Goal: Information Seeking & Learning: Learn about a topic

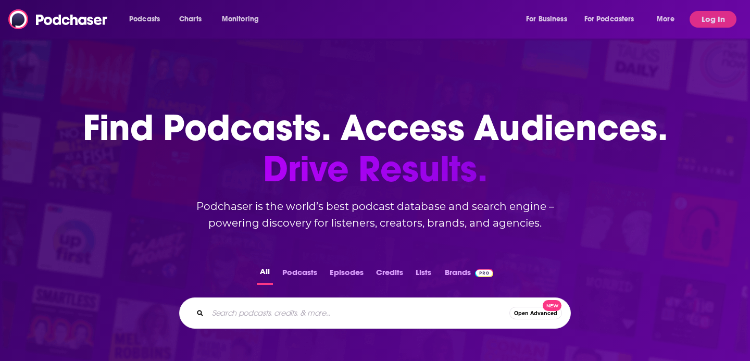
click at [235, 318] on input "Search podcasts, credits, & more..." at bounding box center [358, 313] width 301 height 17
type input "HR snacks"
click at [301, 274] on button "Podcasts" at bounding box center [299, 274] width 41 height 20
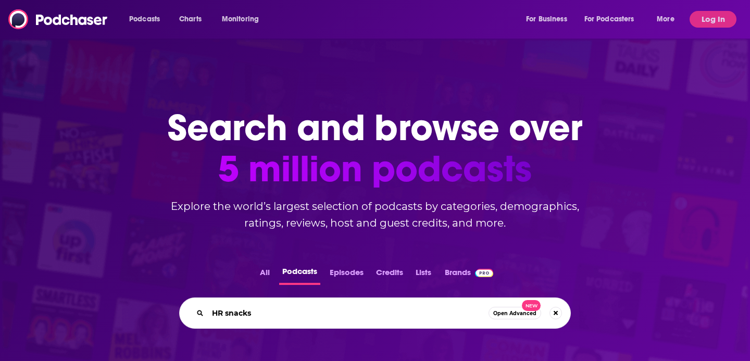
click at [473, 315] on input "HR snacks" at bounding box center [348, 313] width 281 height 17
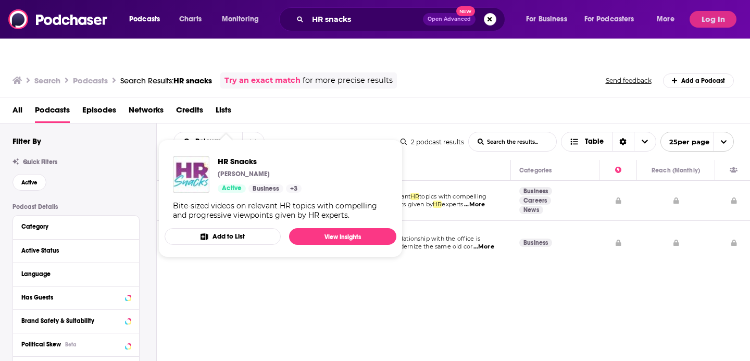
click at [213, 175] on div "HR Snacks Joel Stupka Active Business + 3 Bite-sized videos on relevant HR topi…" at bounding box center [280, 188] width 232 height 80
click at [194, 156] on img "HR Snacks" at bounding box center [191, 174] width 36 height 36
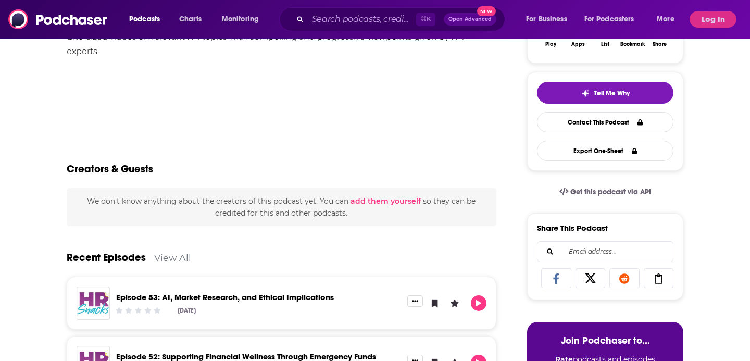
scroll to position [318, 0]
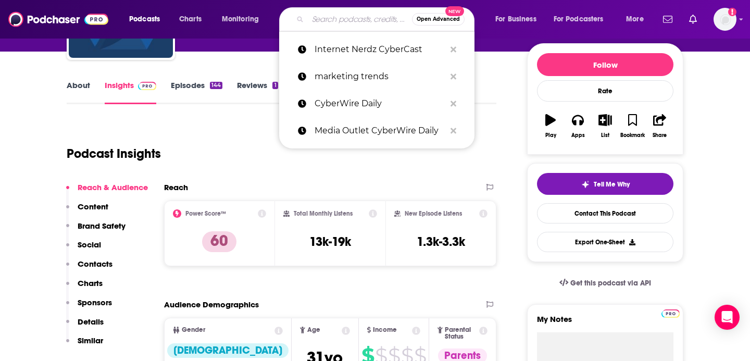
click at [349, 17] on input "Search podcasts, credits, & more..." at bounding box center [360, 19] width 104 height 17
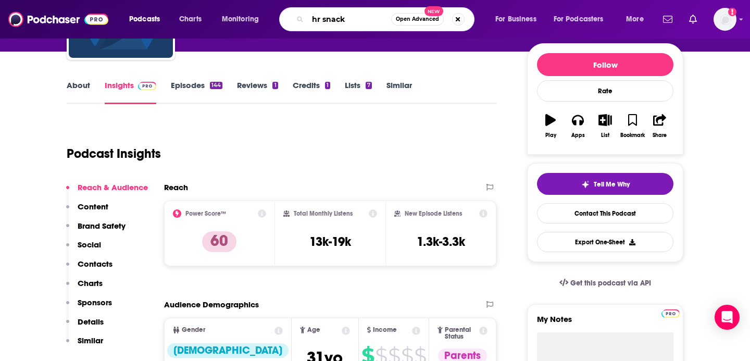
type input "hr snacks"
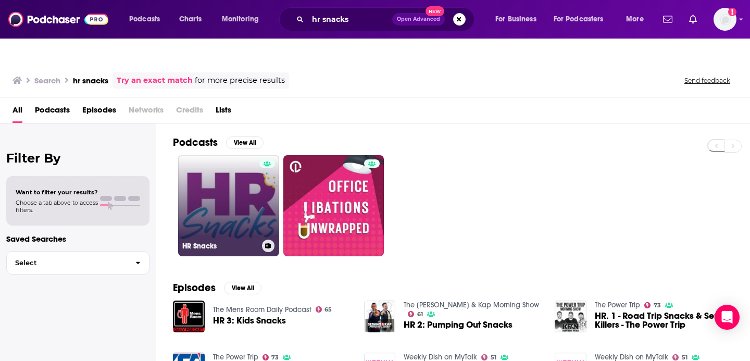
click at [222, 181] on link "HR Snacks" at bounding box center [228, 205] width 101 height 101
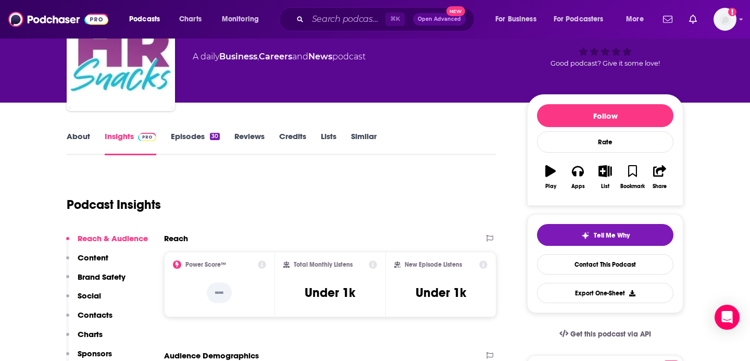
scroll to position [121, 0]
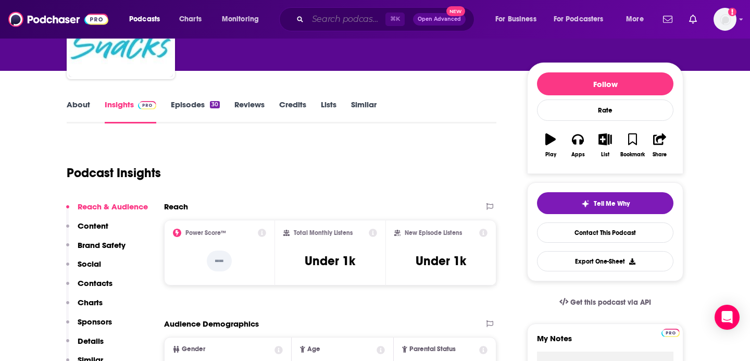
click at [346, 17] on input "Search podcasts, credits, & more..." at bounding box center [347, 19] width 78 height 17
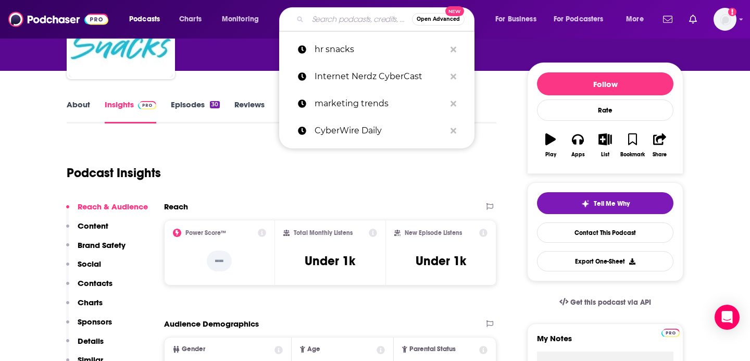
paste input "Select HR ShopTalk"
type input "Select HR ShopTalk"
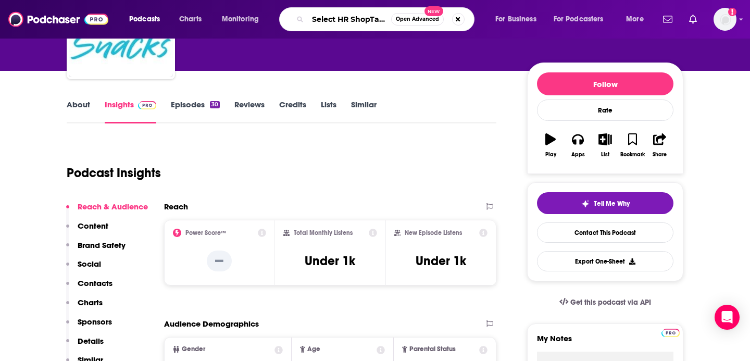
scroll to position [0, 2]
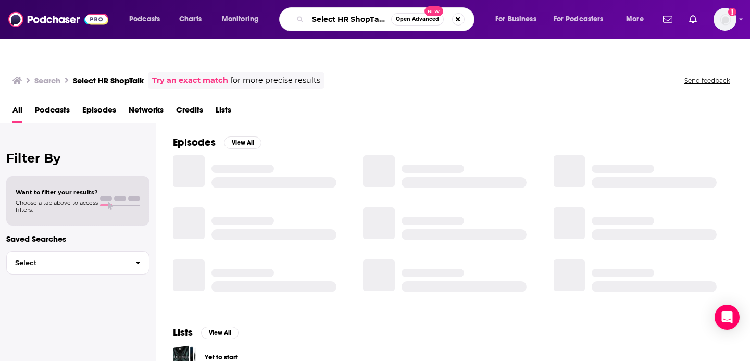
click at [341, 20] on input "Select HR ShopTalk" at bounding box center [349, 19] width 83 height 17
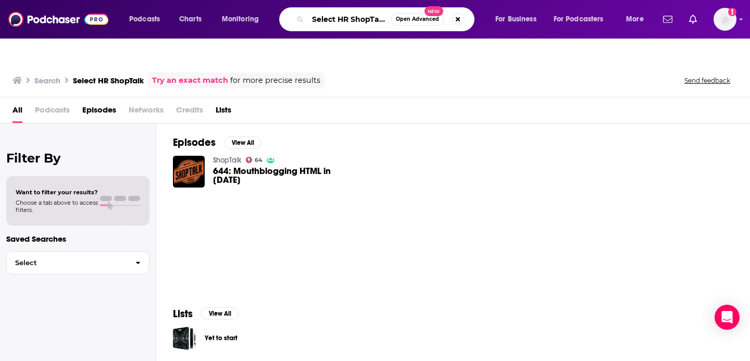
drag, startPoint x: 339, startPoint y: 18, endPoint x: 280, endPoint y: 15, distance: 58.9
click at [280, 15] on div "Select HR ShopTalk Open Advanced New" at bounding box center [376, 19] width 195 height 24
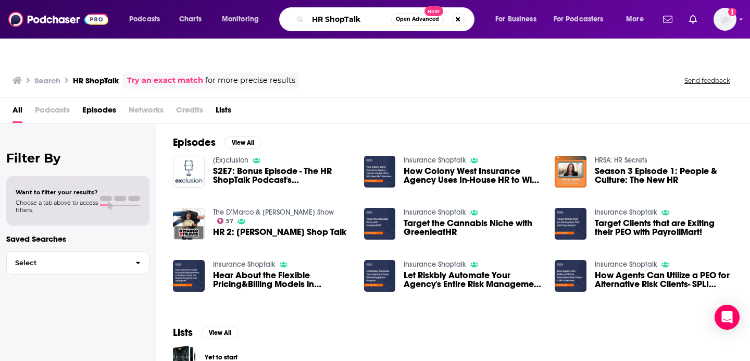
click at [364, 21] on input "HR ShopTalk" at bounding box center [349, 19] width 83 height 17
paste input "uperstars"
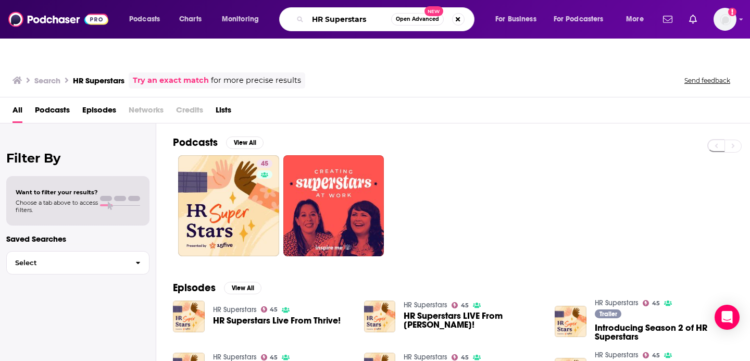
click at [338, 23] on input "HR Superstars" at bounding box center [349, 19] width 83 height 17
paste input "coop"
type input "HR Scoop"
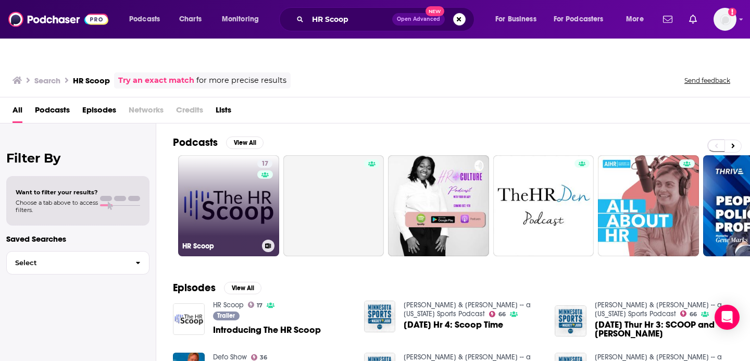
click at [234, 177] on link "17 HR Scoop" at bounding box center [228, 205] width 101 height 101
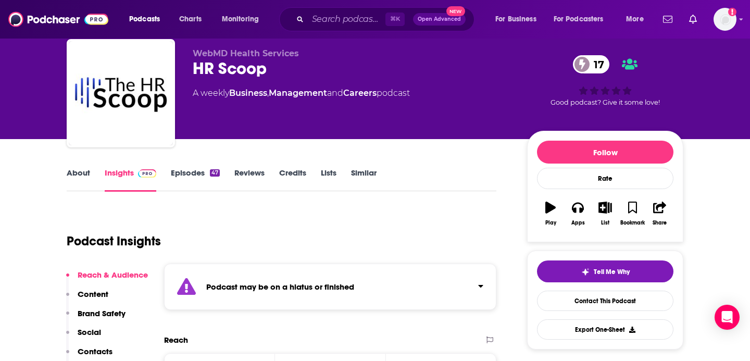
scroll to position [211, 0]
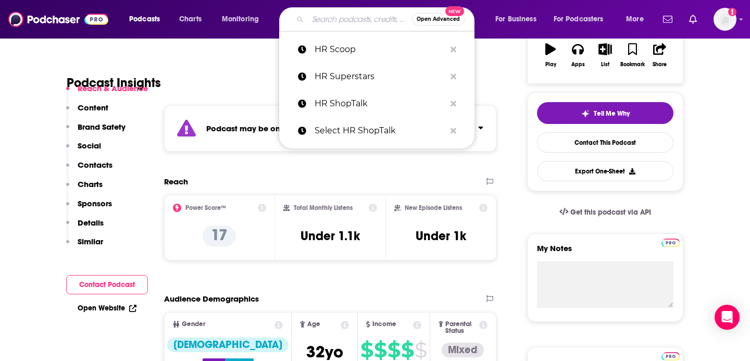
click at [331, 22] on input "Search podcasts, credits, & more..." at bounding box center [360, 19] width 104 height 17
paste input "Survive HR"
type input "Survive HR"
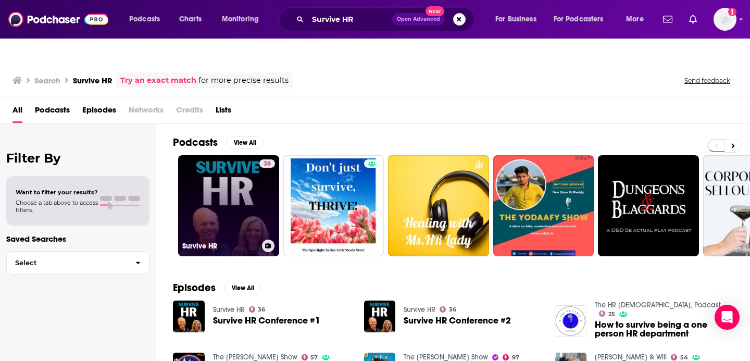
click at [241, 163] on link "36 Survive HR" at bounding box center [228, 205] width 101 height 101
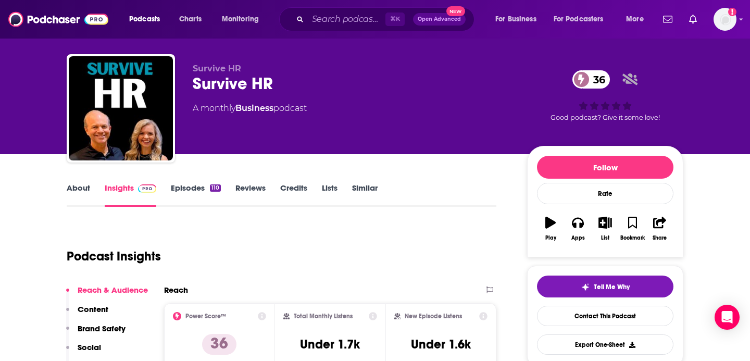
scroll to position [42, 0]
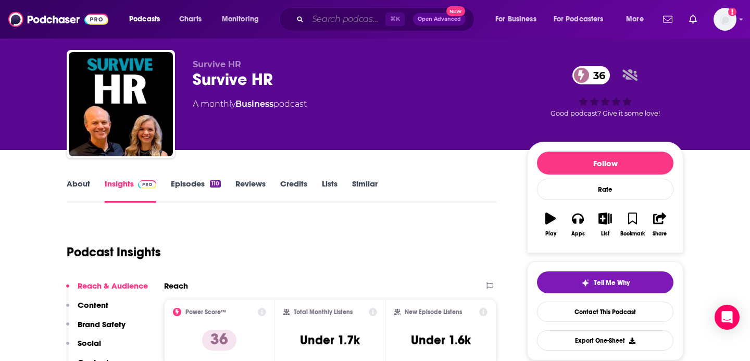
click at [343, 14] on input "Search podcasts, credits, & more..." at bounding box center [347, 19] width 78 height 17
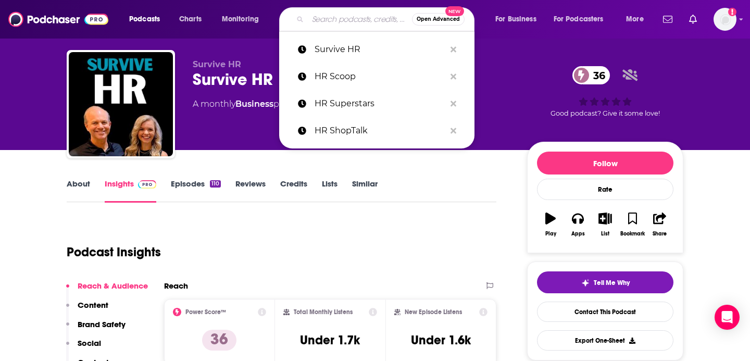
paste input "HR Unplugged"
type input "HR Unplugged"
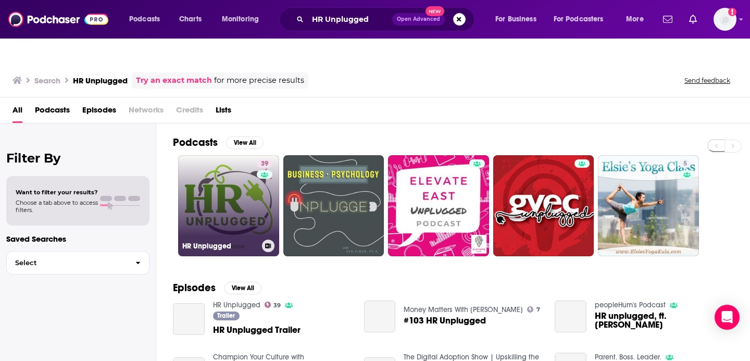
click at [237, 186] on link "39 HR Unplugged" at bounding box center [228, 205] width 101 height 101
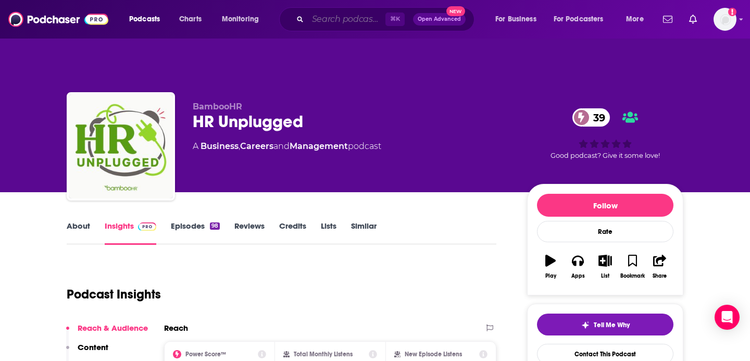
click at [340, 23] on input "Search podcasts, credits, & more..." at bounding box center [347, 19] width 78 height 17
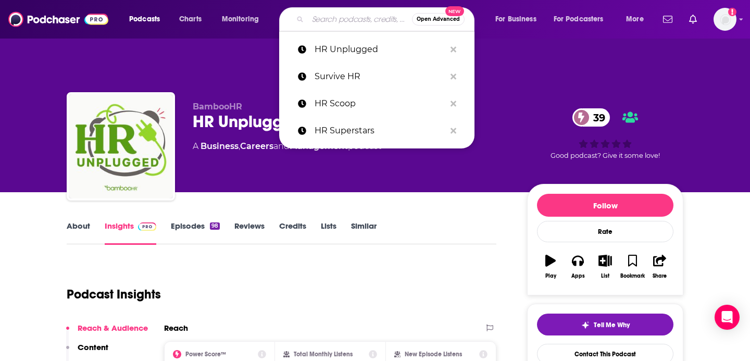
paste input "Select HR Trends"
type input "Select HR Trends"
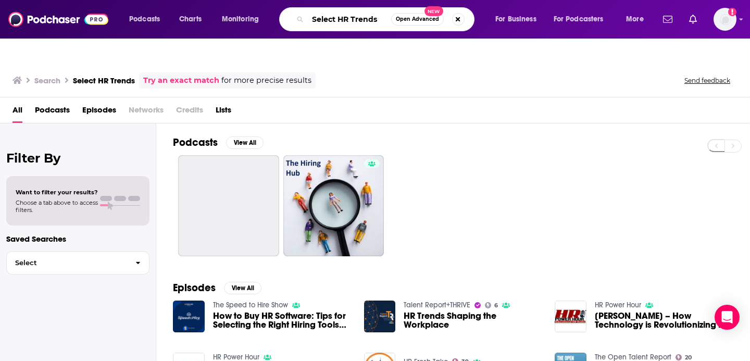
drag, startPoint x: 339, startPoint y: 19, endPoint x: 300, endPoint y: 17, distance: 38.6
click at [300, 17] on div "Select HR Trends Open Advanced New" at bounding box center [376, 19] width 195 height 24
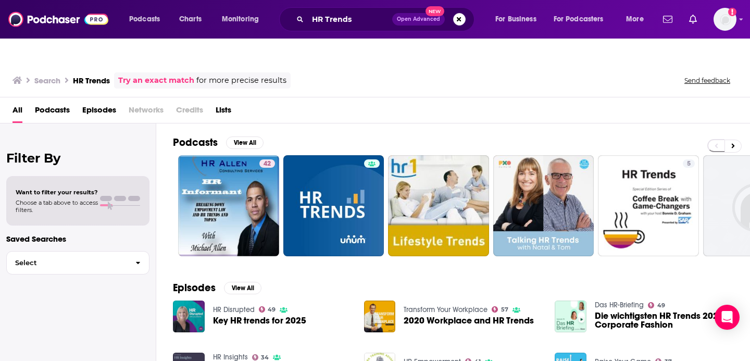
click at [64, 102] on span "Podcasts" at bounding box center [52, 112] width 35 height 21
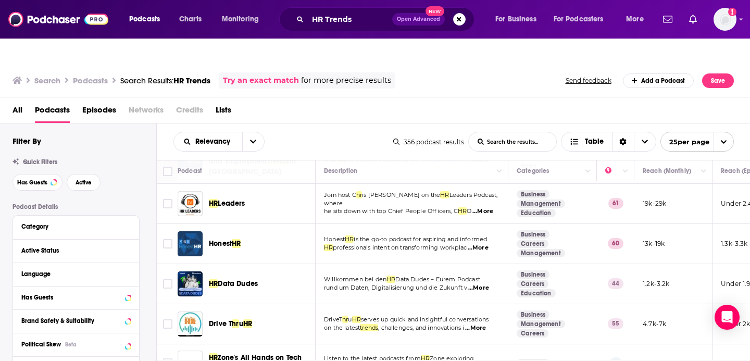
scroll to position [213, 0]
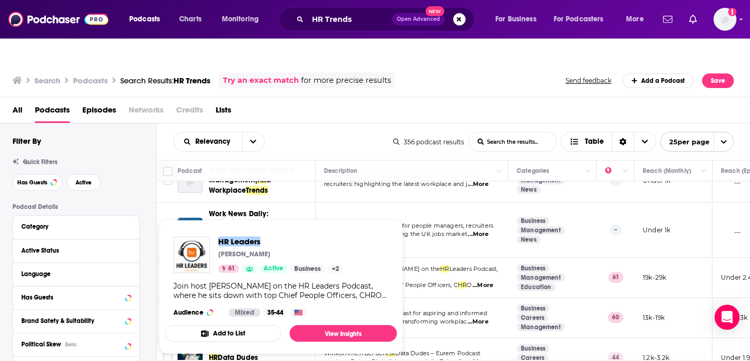
click at [0, 22] on div "Podcasts Charts Monitoring HR Trends Open Advanced New For Business For Podcast…" at bounding box center [375, 202] width 750 height 361
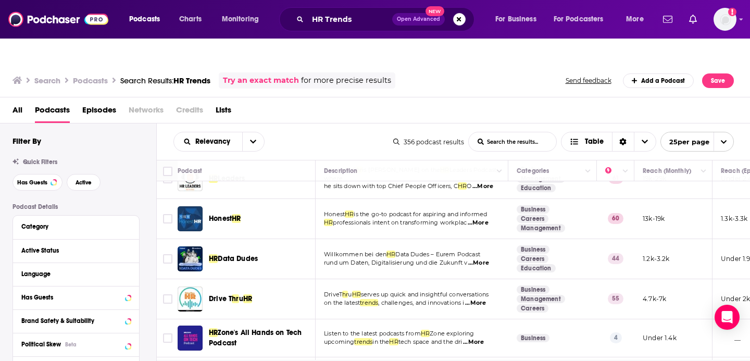
scroll to position [313, 0]
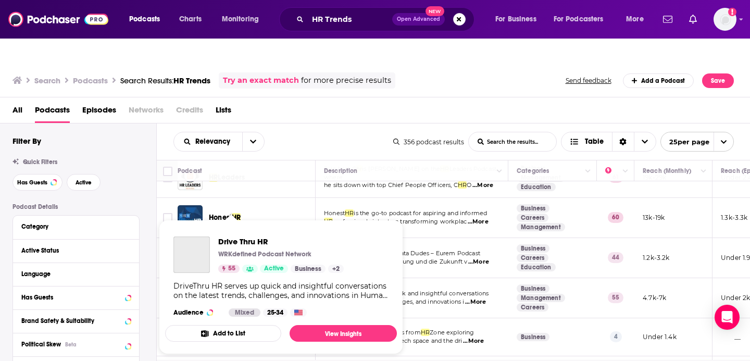
click at [239, 261] on div "Podcasts Charts Monitoring HR Trends Open Advanced New For Business For Podcast…" at bounding box center [375, 202] width 750 height 361
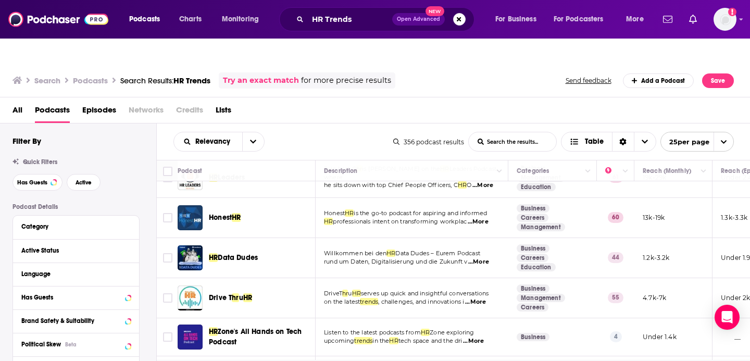
drag, startPoint x: 246, startPoint y: 216, endPoint x: 637, endPoint y: 0, distance: 446.0
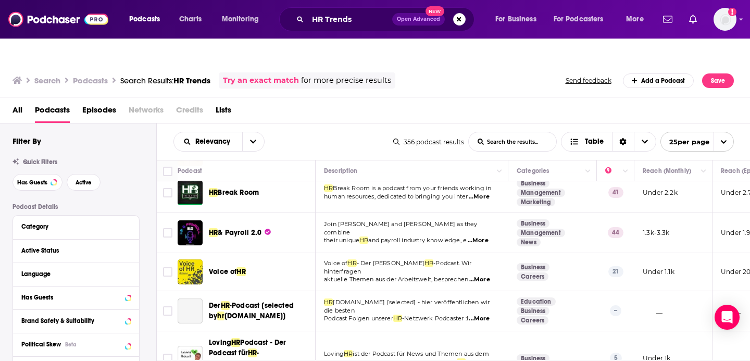
scroll to position [802, 0]
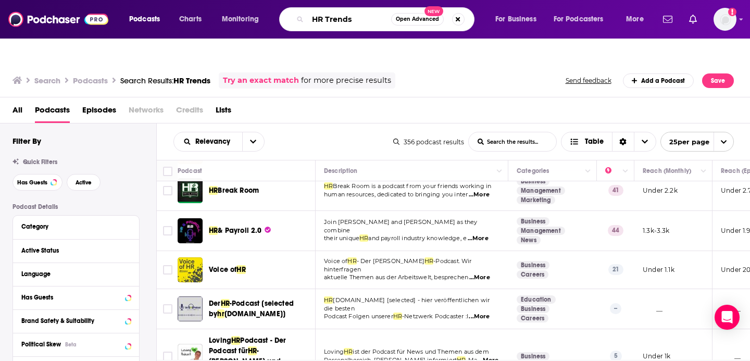
click at [351, 17] on input "HR Trends" at bounding box center [349, 19] width 83 height 17
paste input "All About HR Podcast"
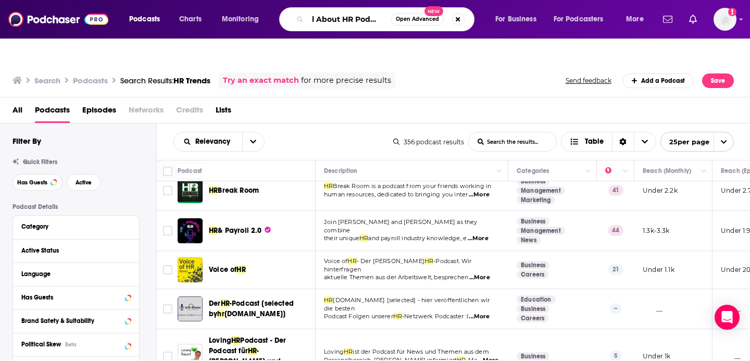
type input "All About HR Podcast"
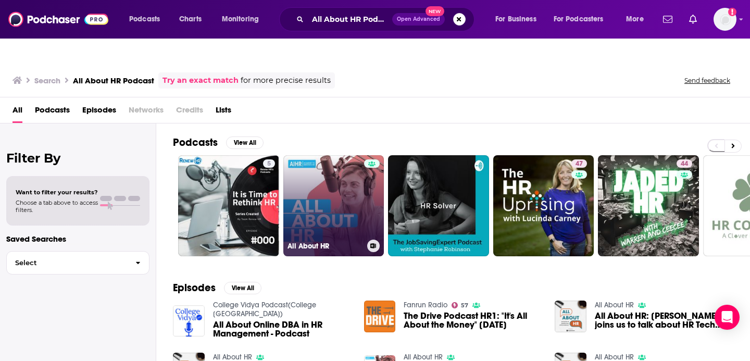
click at [349, 183] on link "All About HR" at bounding box center [333, 205] width 101 height 101
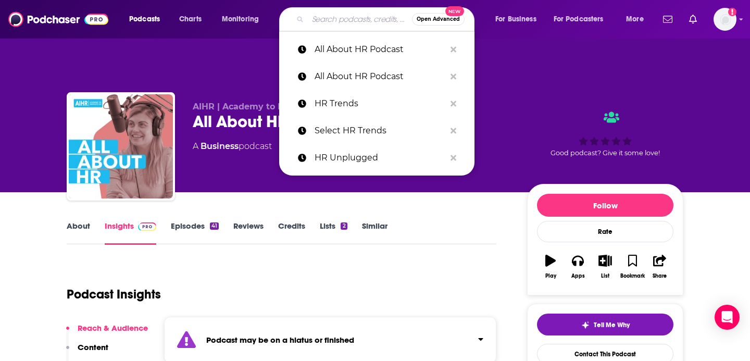
click at [350, 15] on input "Search podcasts, credits, & more..." at bounding box center [360, 19] width 104 height 17
paste input "Select The Hacking HR Podcast"
type input "Select The Hacking HR Podcast"
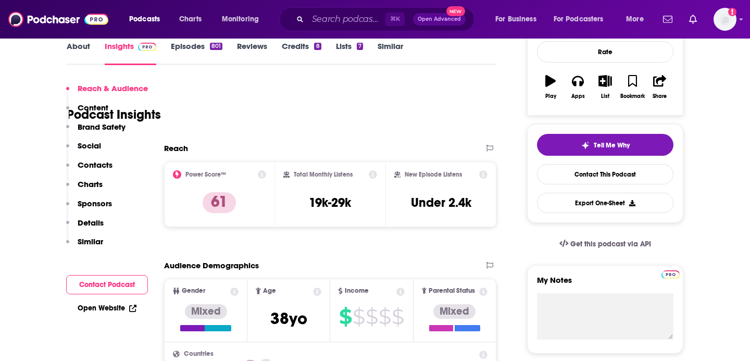
scroll to position [134, 0]
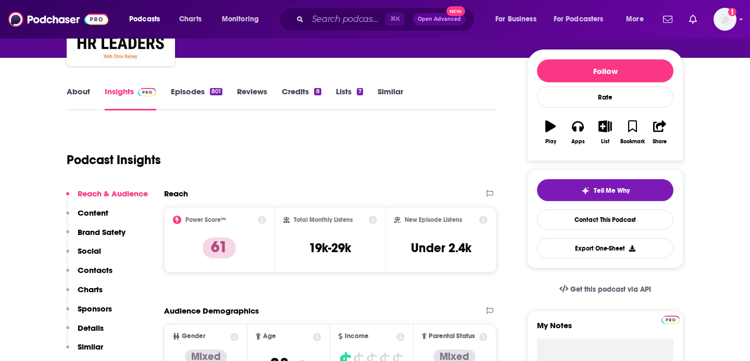
click at [87, 86] on link "About" at bounding box center [78, 98] width 23 height 24
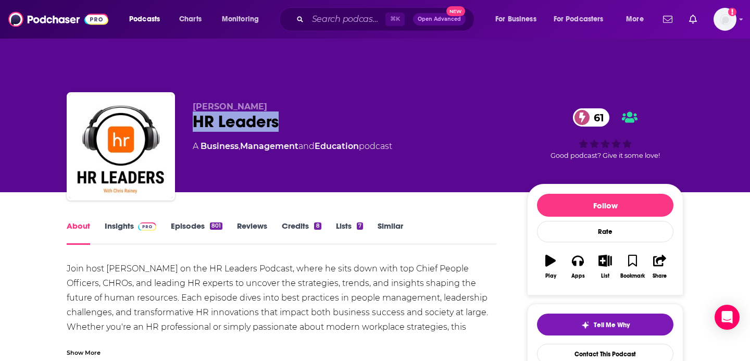
drag, startPoint x: 284, startPoint y: 96, endPoint x: 183, endPoint y: 95, distance: 100.5
click at [183, 95] on div "[PERSON_NAME] HR Leaders 61 A Business , Management and Education podcast 61 Go…" at bounding box center [375, 148] width 616 height 112
copy h1 "HR Leaders"
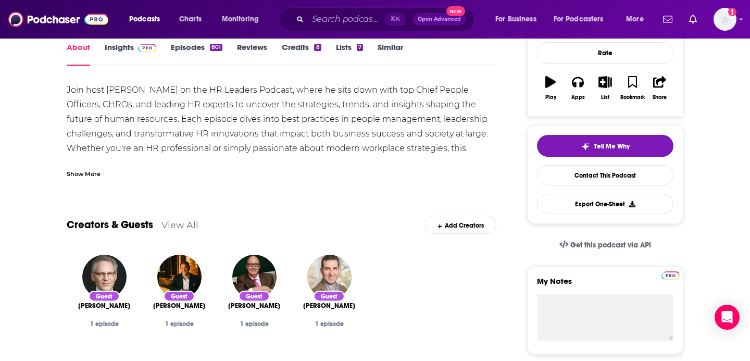
scroll to position [76, 0]
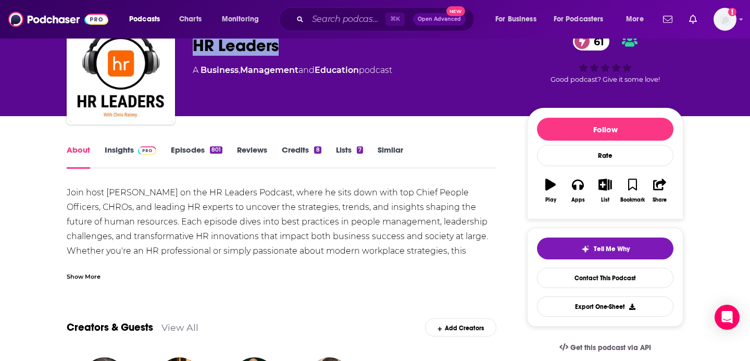
click at [117, 145] on link "Insights" at bounding box center [131, 157] width 52 height 24
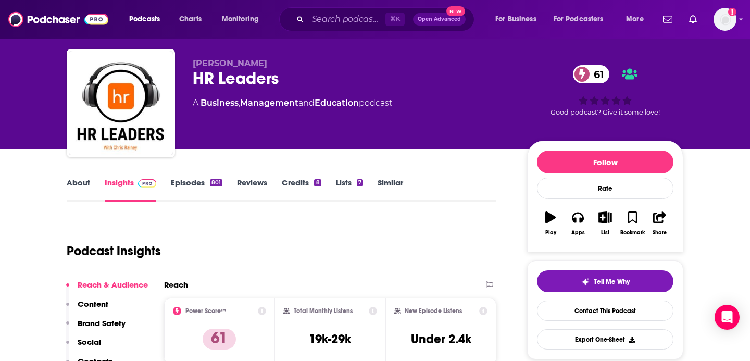
scroll to position [43, 0]
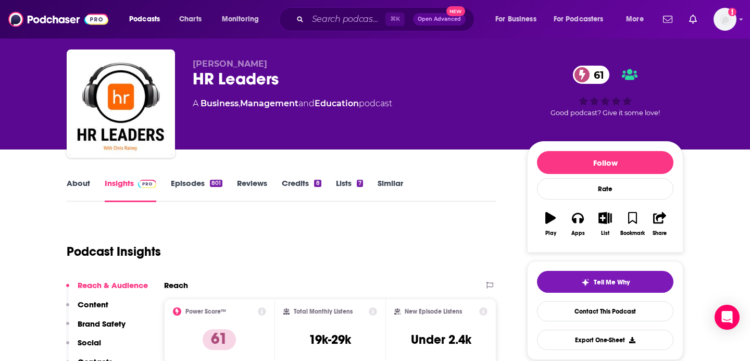
click at [78, 178] on link "About" at bounding box center [78, 190] width 23 height 24
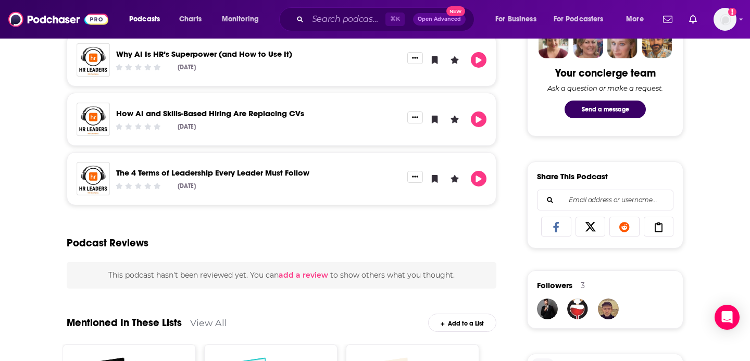
scroll to position [667, 0]
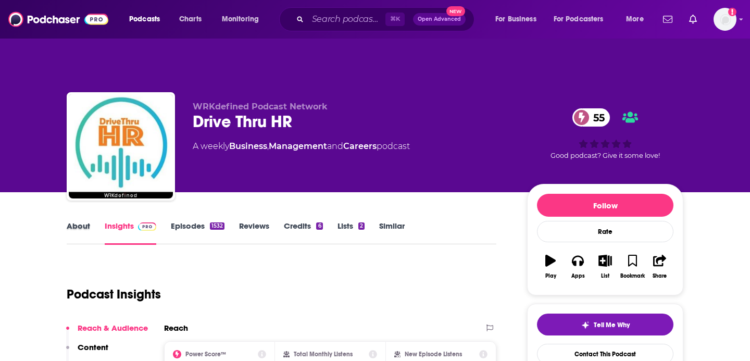
click at [90, 221] on div "About" at bounding box center [86, 233] width 38 height 24
click at [81, 221] on link "About" at bounding box center [78, 233] width 23 height 24
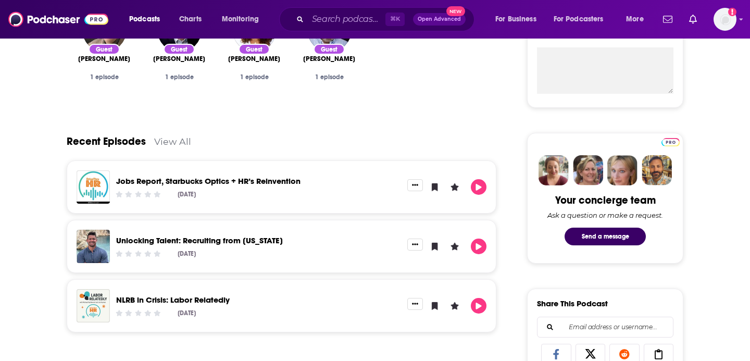
scroll to position [426, 0]
